Goal: Task Accomplishment & Management: Use online tool/utility

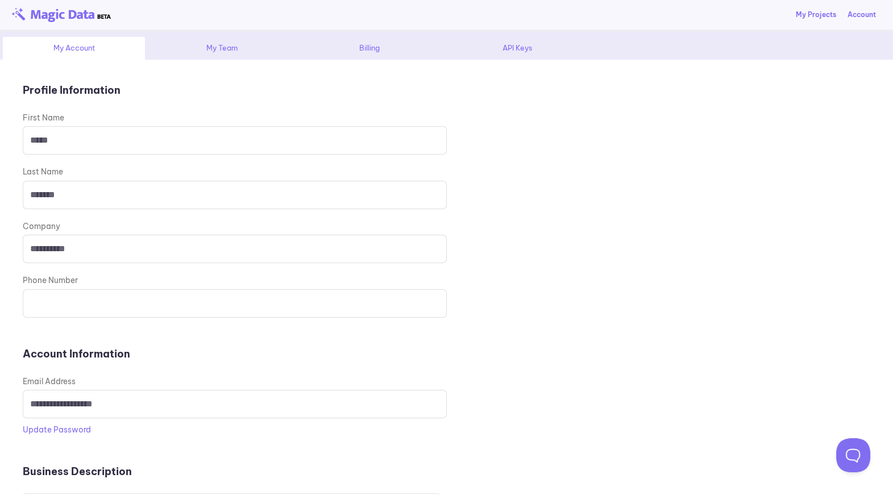
click at [517, 51] on div "API Keys" at bounding box center [517, 48] width 142 height 23
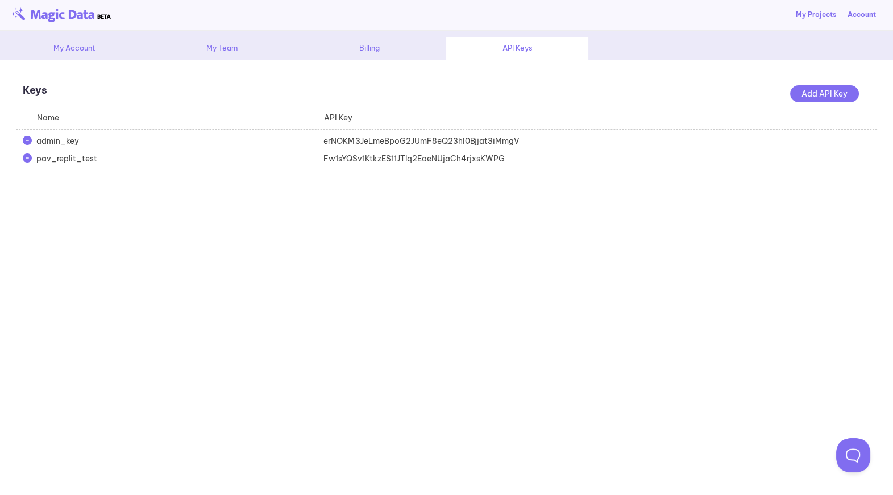
click at [814, 99] on div "Add API Key" at bounding box center [824, 93] width 69 height 17
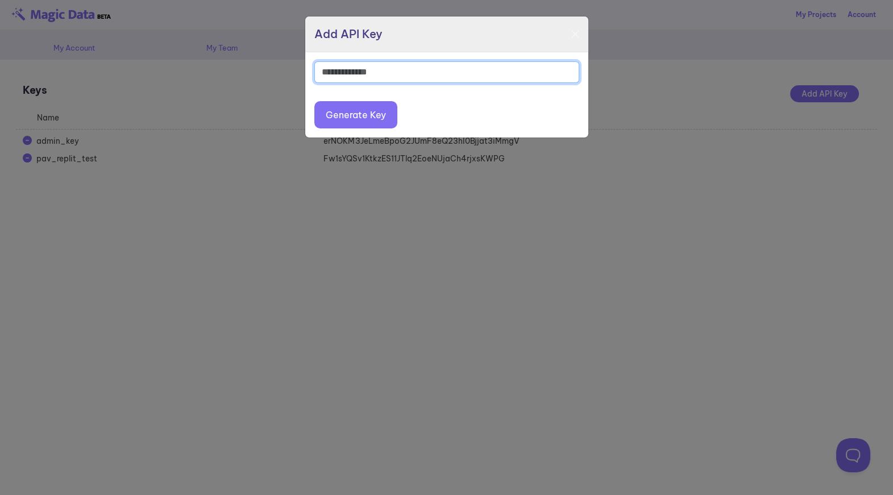
click at [425, 68] on input at bounding box center [446, 72] width 265 height 22
type input "**********"
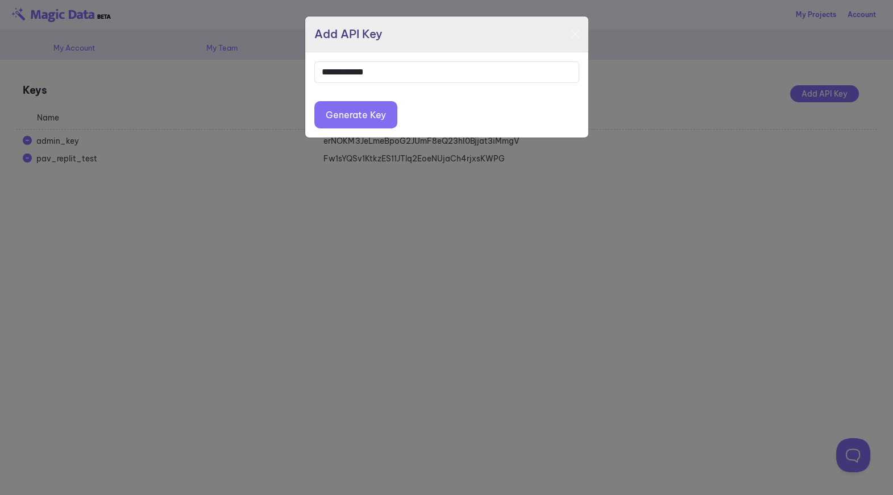
click at [329, 111] on button "Generate Key" at bounding box center [355, 114] width 83 height 27
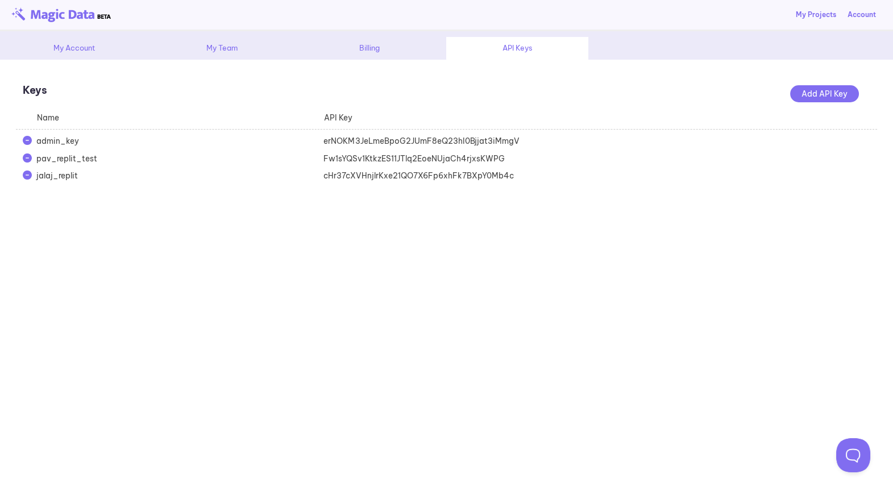
click at [350, 176] on div "cHr37cXVHnjlrKxe21QO7X6Fp6xhFk7BXpY0Mb4c" at bounding box center [460, 175] width 287 height 11
copy div "cHr37cXVHnjlrKxe21QO7X6Fp6xhFk7BXpY0Mb4c"
